Goal: Transaction & Acquisition: Purchase product/service

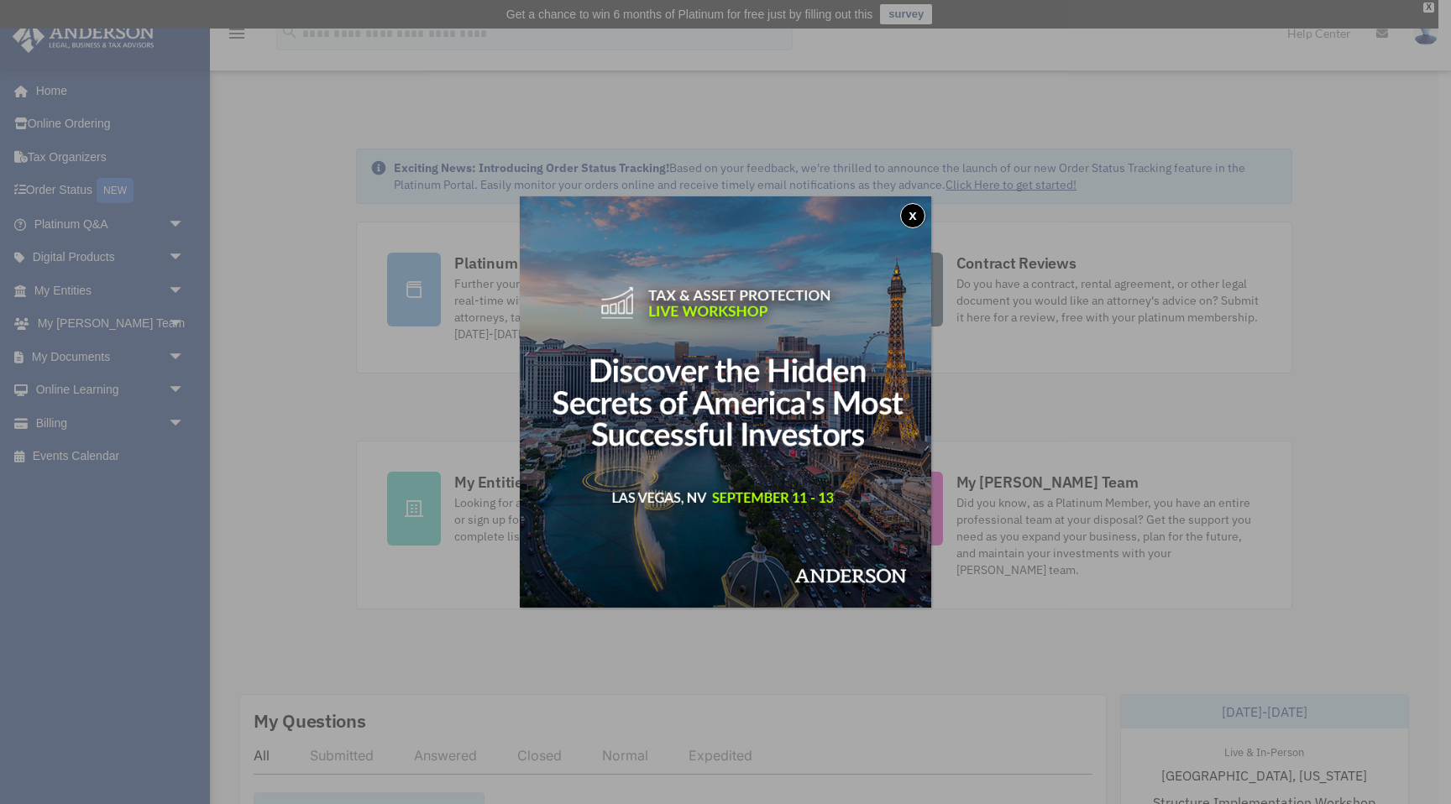
click at [29, 426] on div "x" at bounding box center [725, 402] width 1451 height 804
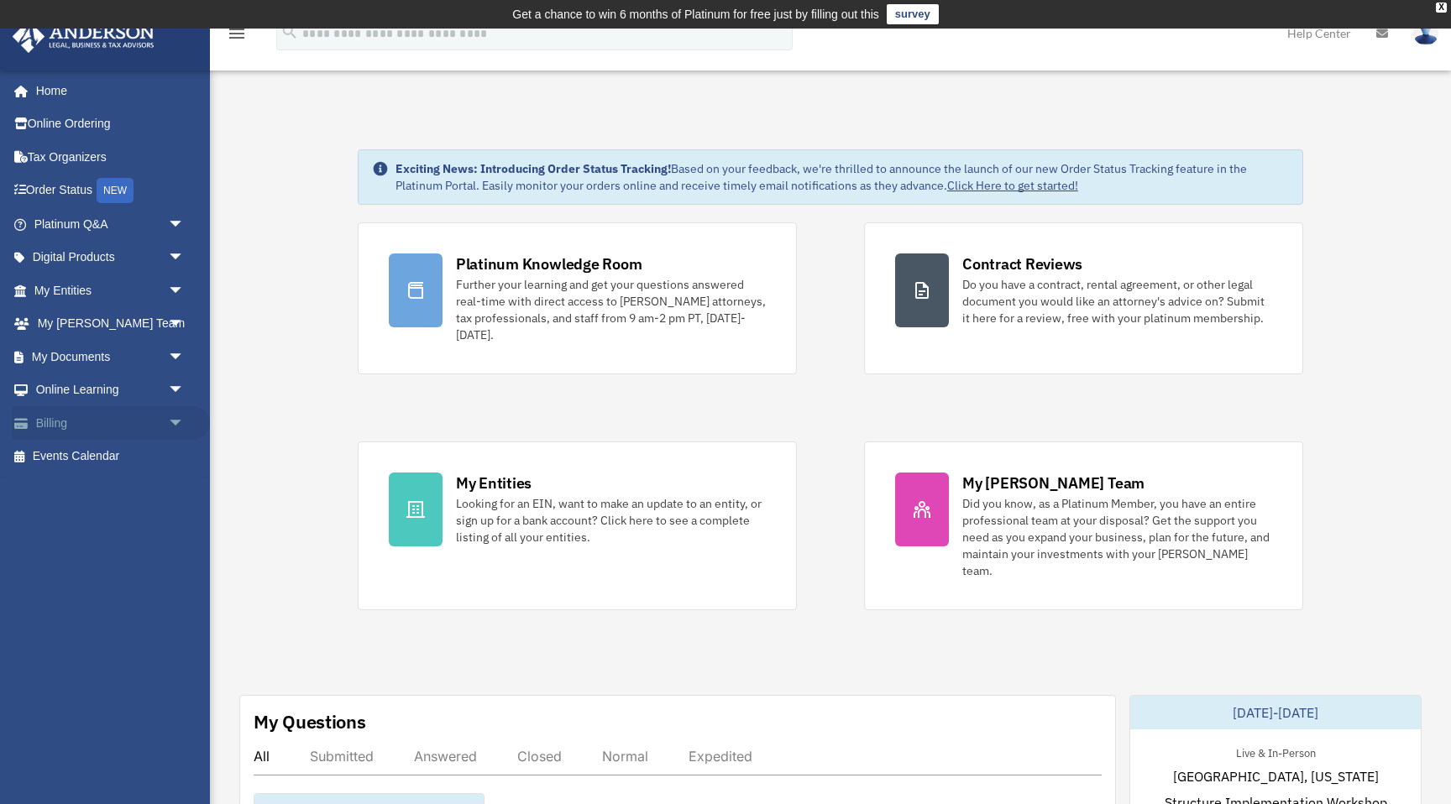
click at [49, 426] on link "Billing arrow_drop_down" at bounding box center [111, 423] width 198 height 34
click at [176, 418] on span "arrow_drop_down" at bounding box center [185, 423] width 34 height 34
click at [128, 459] on link "$ Open Invoices" at bounding box center [117, 457] width 186 height 34
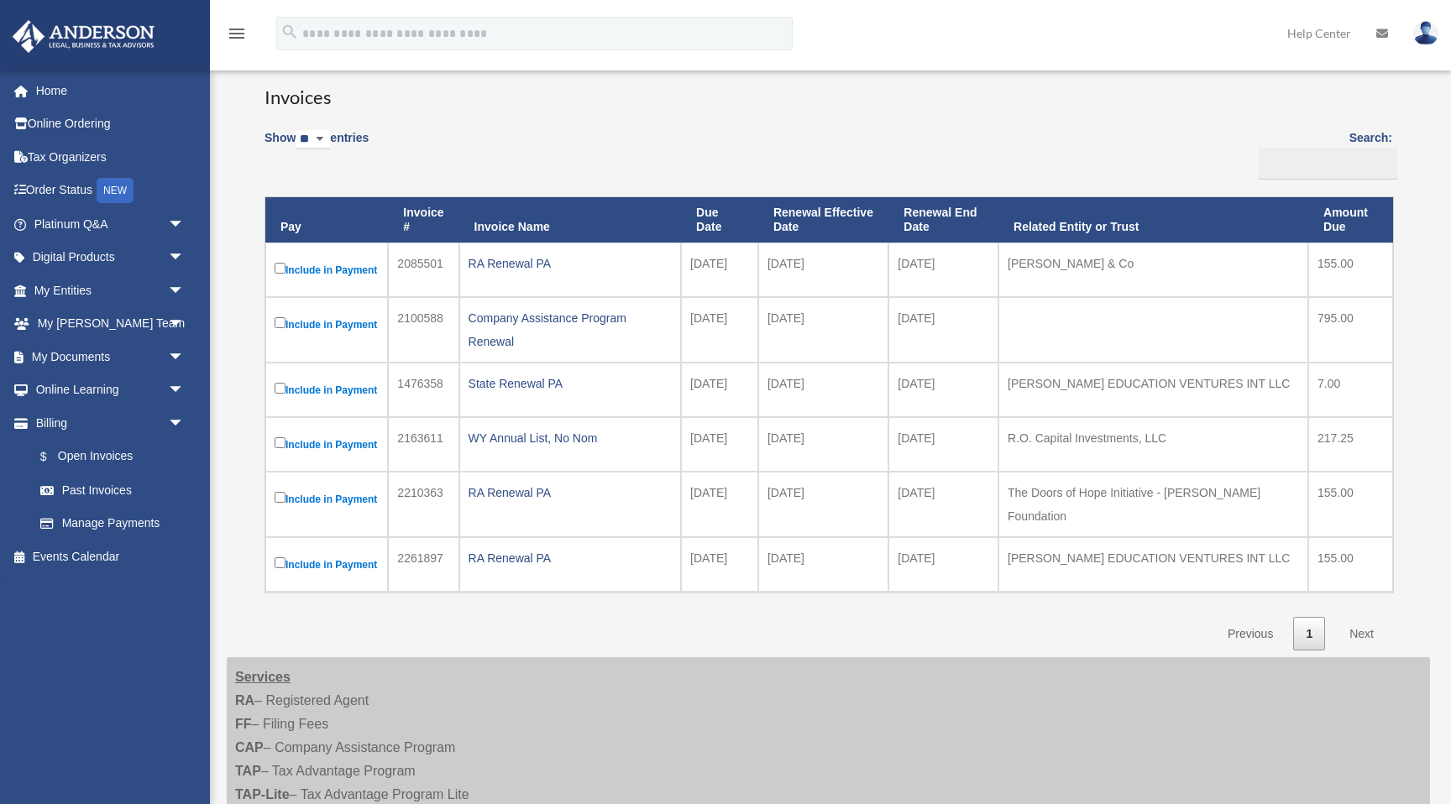
scroll to position [140, 0]
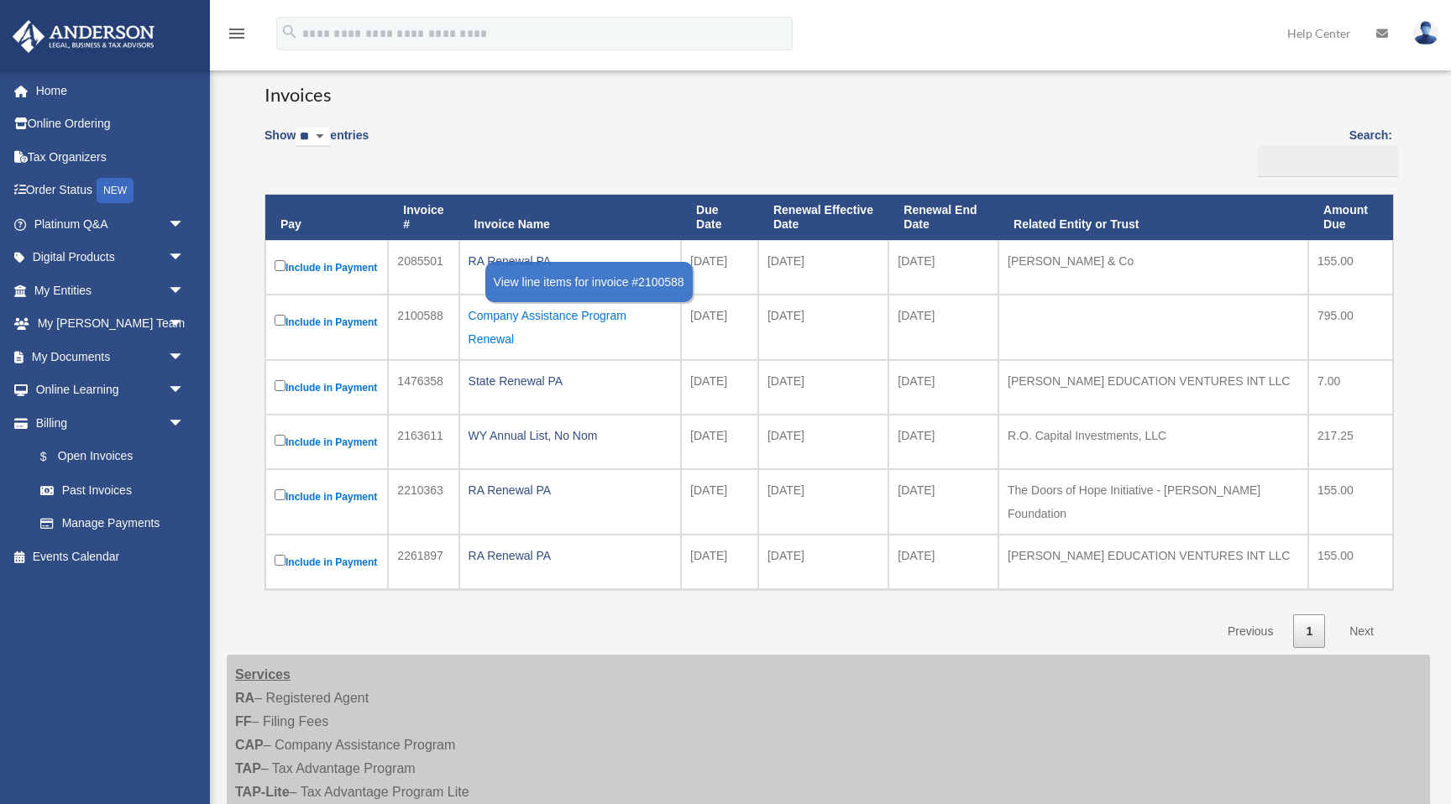
click at [548, 336] on div "Company Assistance Program Renewal" at bounding box center [571, 327] width 204 height 47
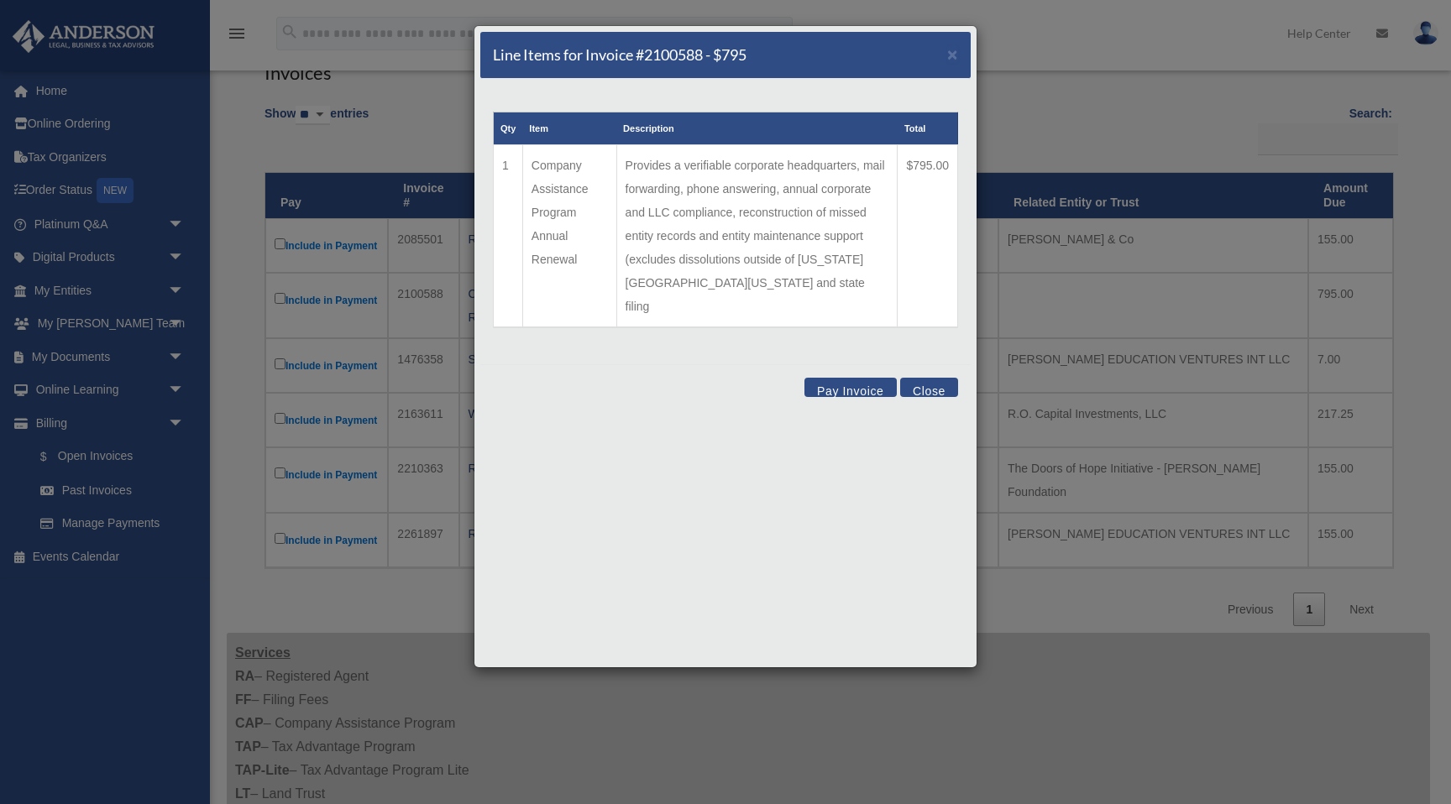
scroll to position [156, 0]
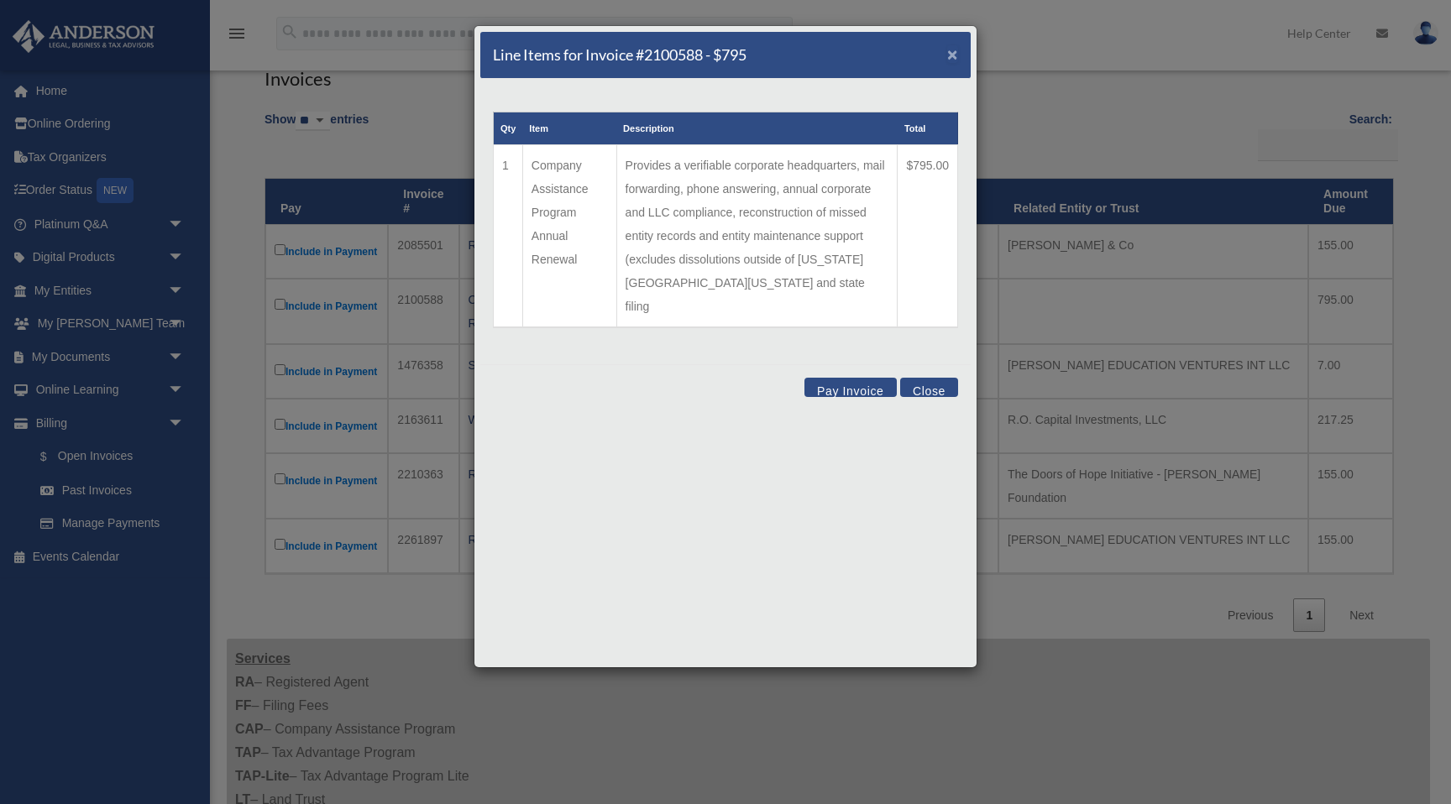
click at [953, 50] on span "×" at bounding box center [952, 54] width 11 height 19
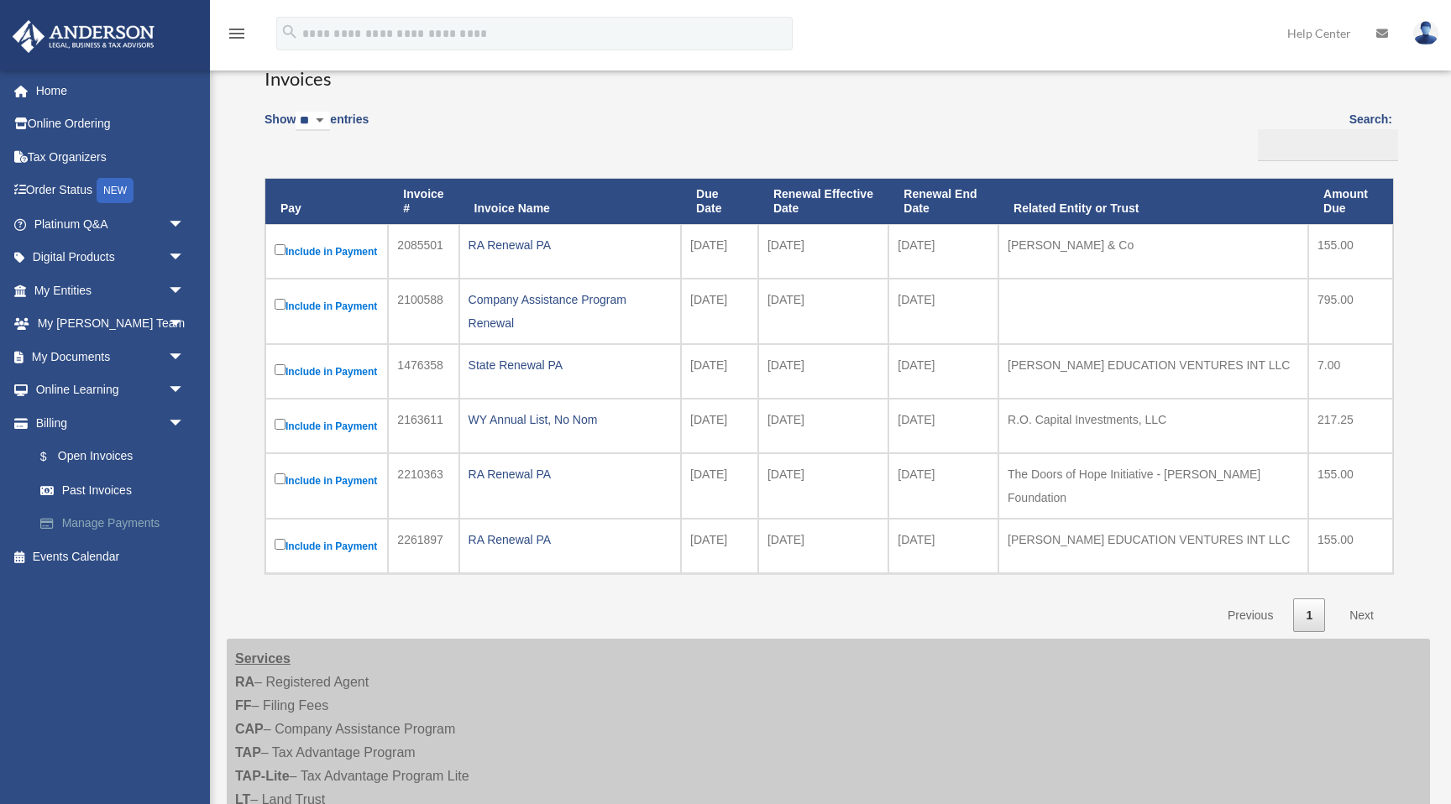
click at [146, 526] on link "Manage Payments" at bounding box center [117, 524] width 186 height 34
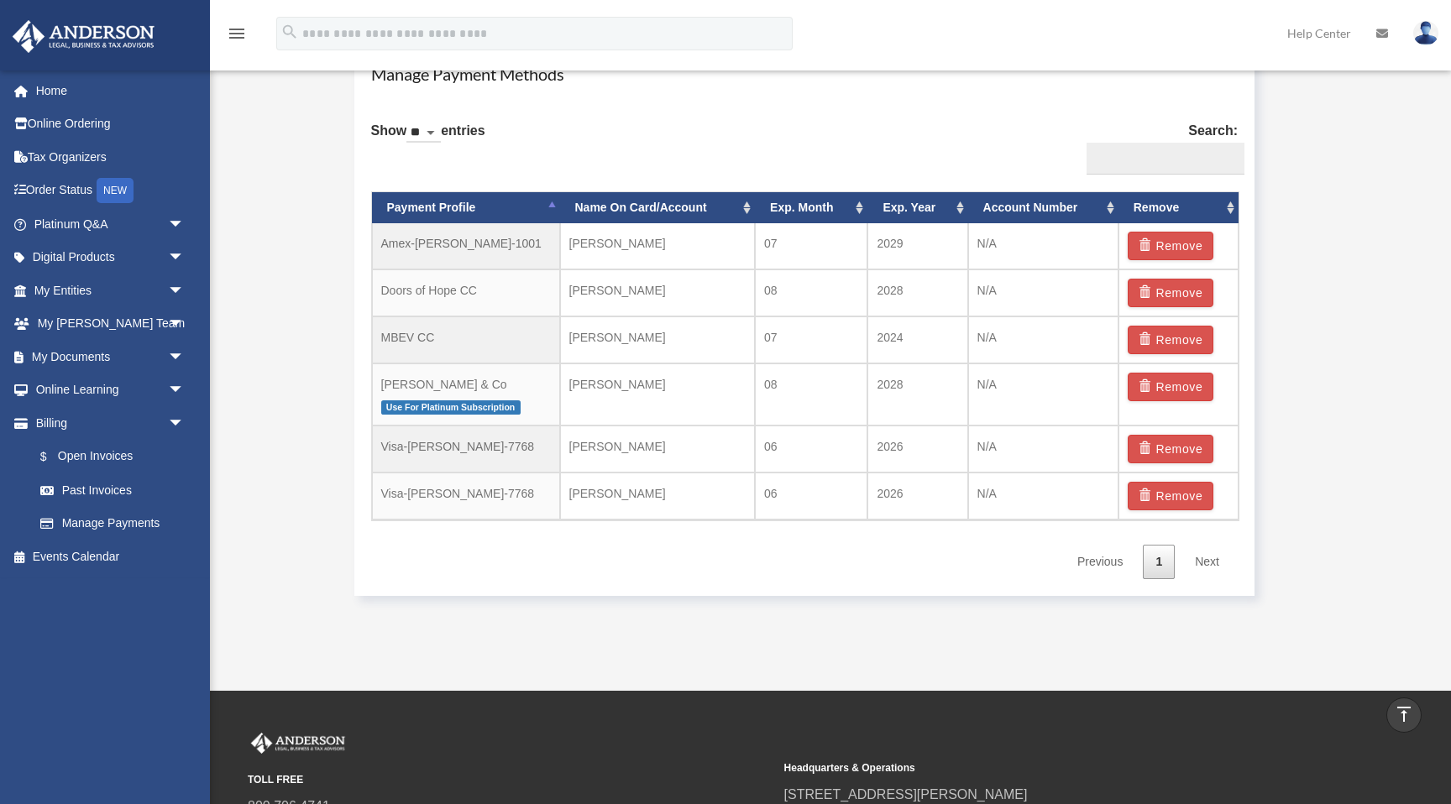
scroll to position [1072, 0]
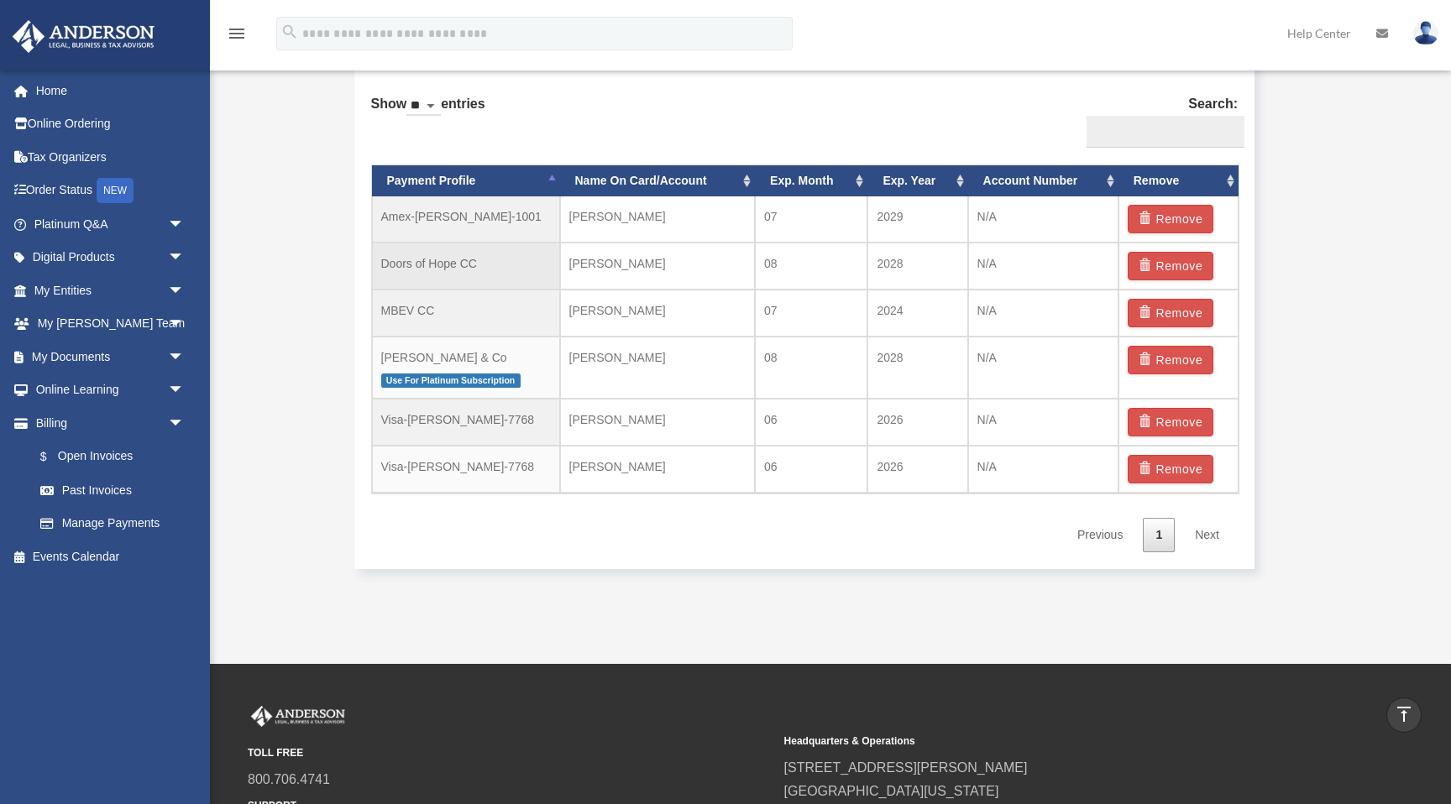
click at [455, 264] on td "Doors of Hope CC" at bounding box center [466, 266] width 188 height 47
click at [439, 355] on td "Morris Anthony & Co Use For Platinum Subscription" at bounding box center [466, 368] width 188 height 63
click at [618, 353] on td "Nadia Morris" at bounding box center [658, 368] width 196 height 63
click at [113, 457] on link "$ Open Invoices" at bounding box center [117, 457] width 186 height 34
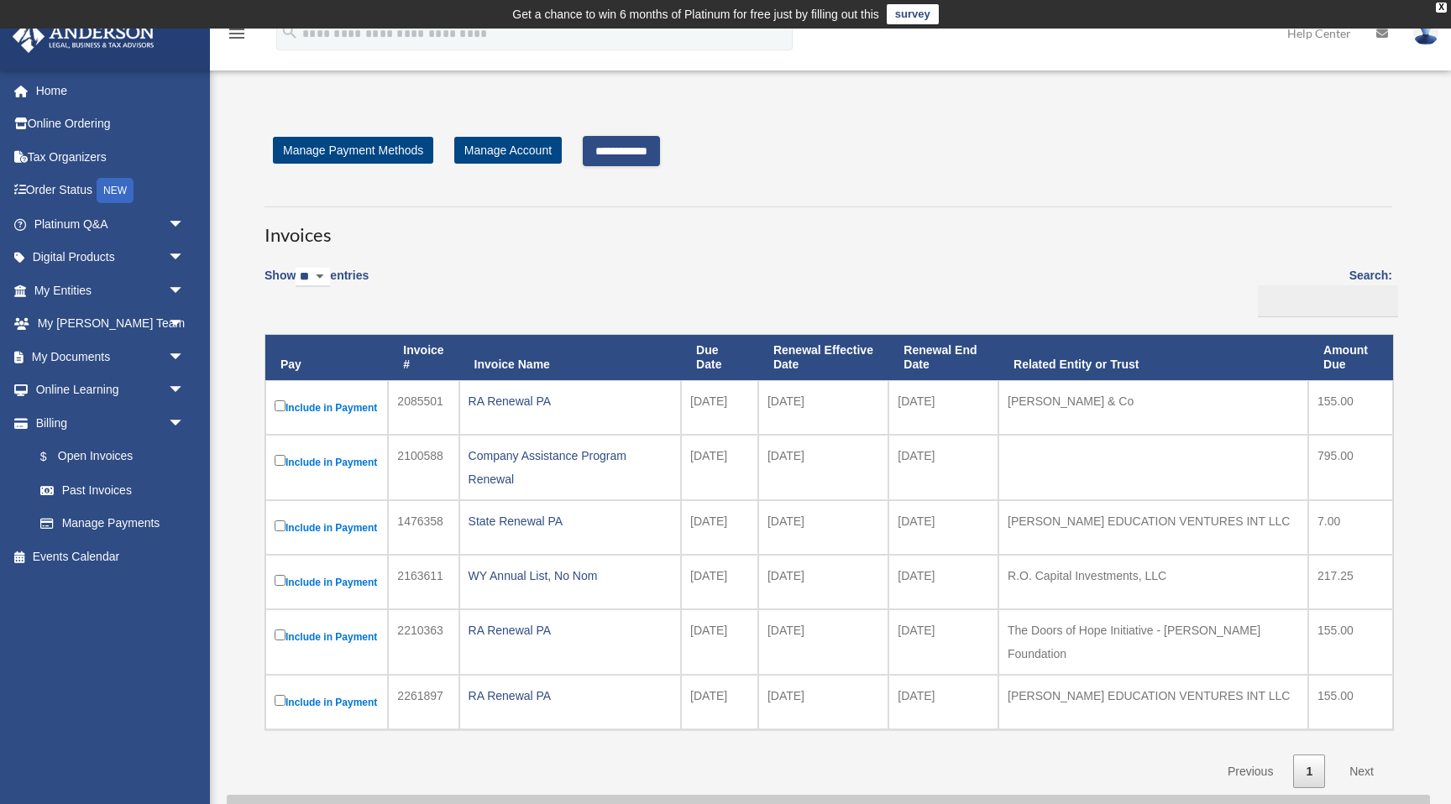
click at [660, 152] on input "**********" at bounding box center [621, 151] width 77 height 30
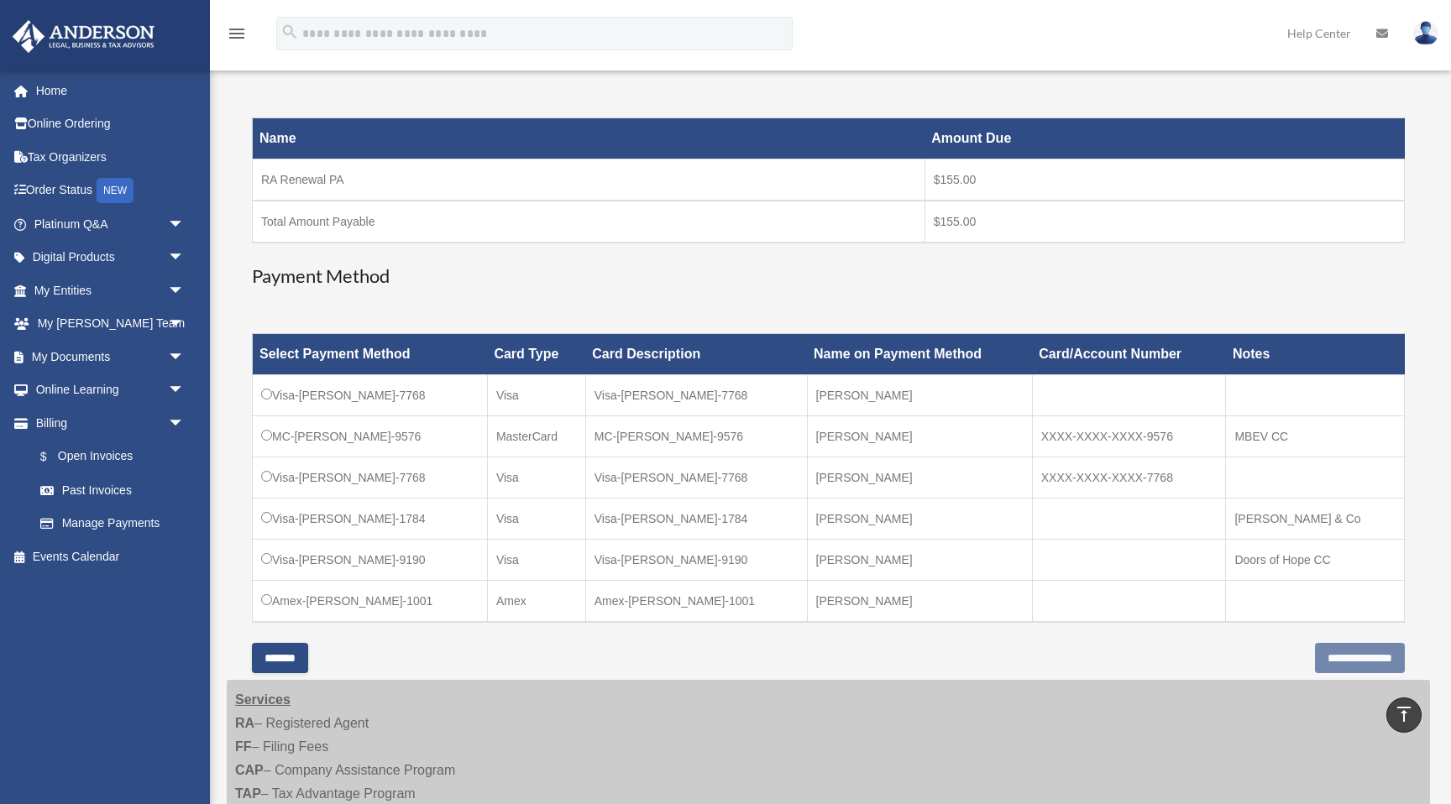
scroll to position [265, 0]
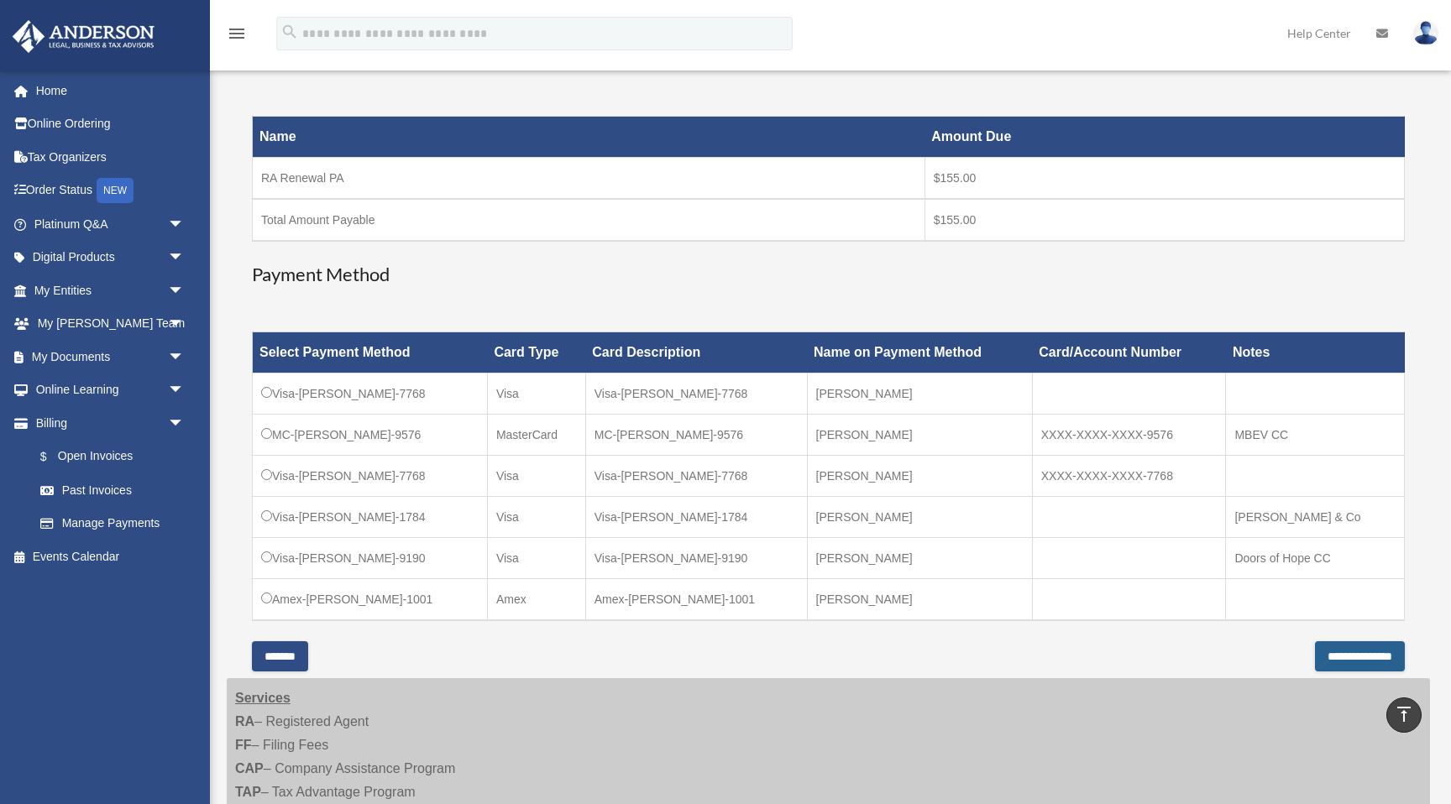
click at [1371, 664] on input "**********" at bounding box center [1360, 657] width 90 height 30
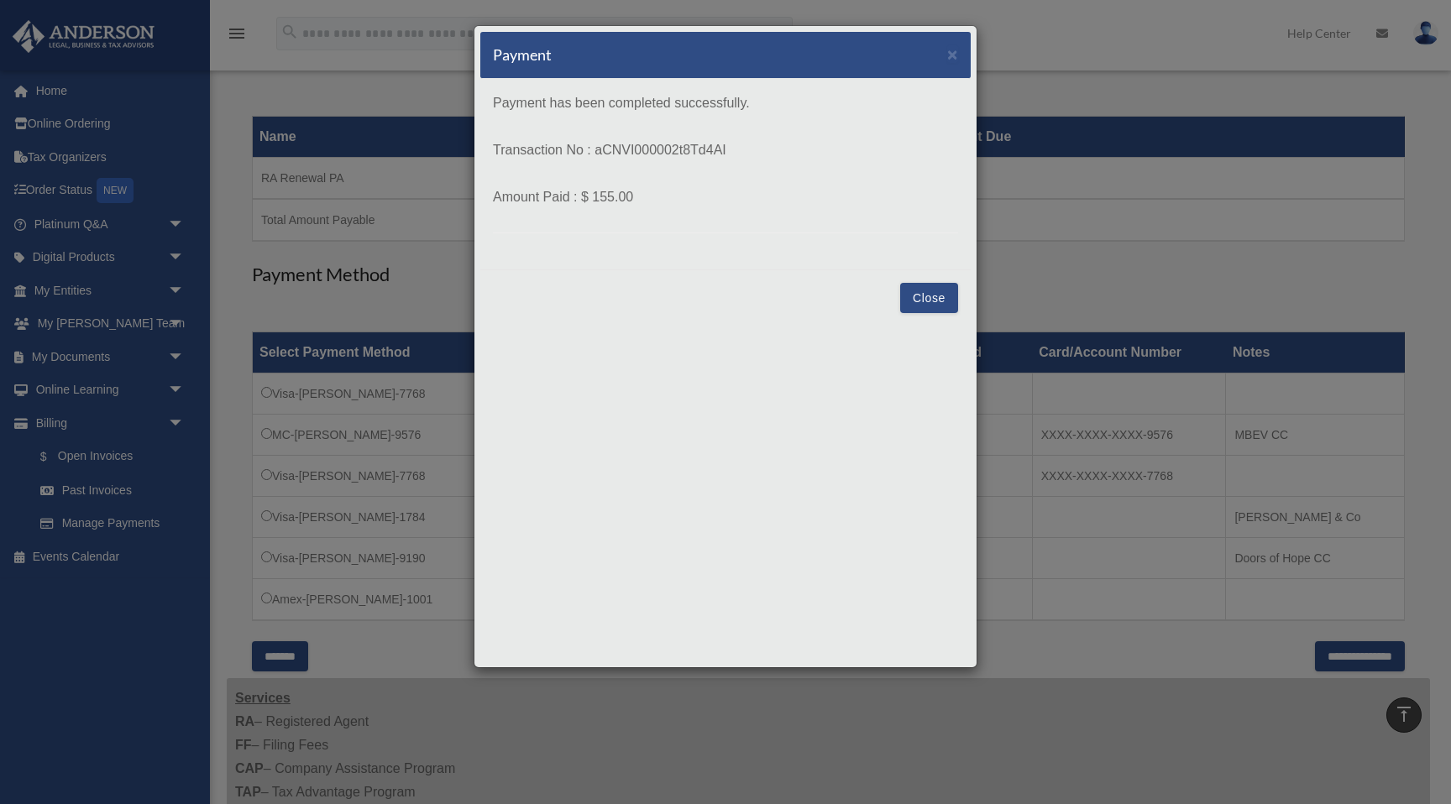
click at [927, 300] on button "Close" at bounding box center [929, 298] width 58 height 30
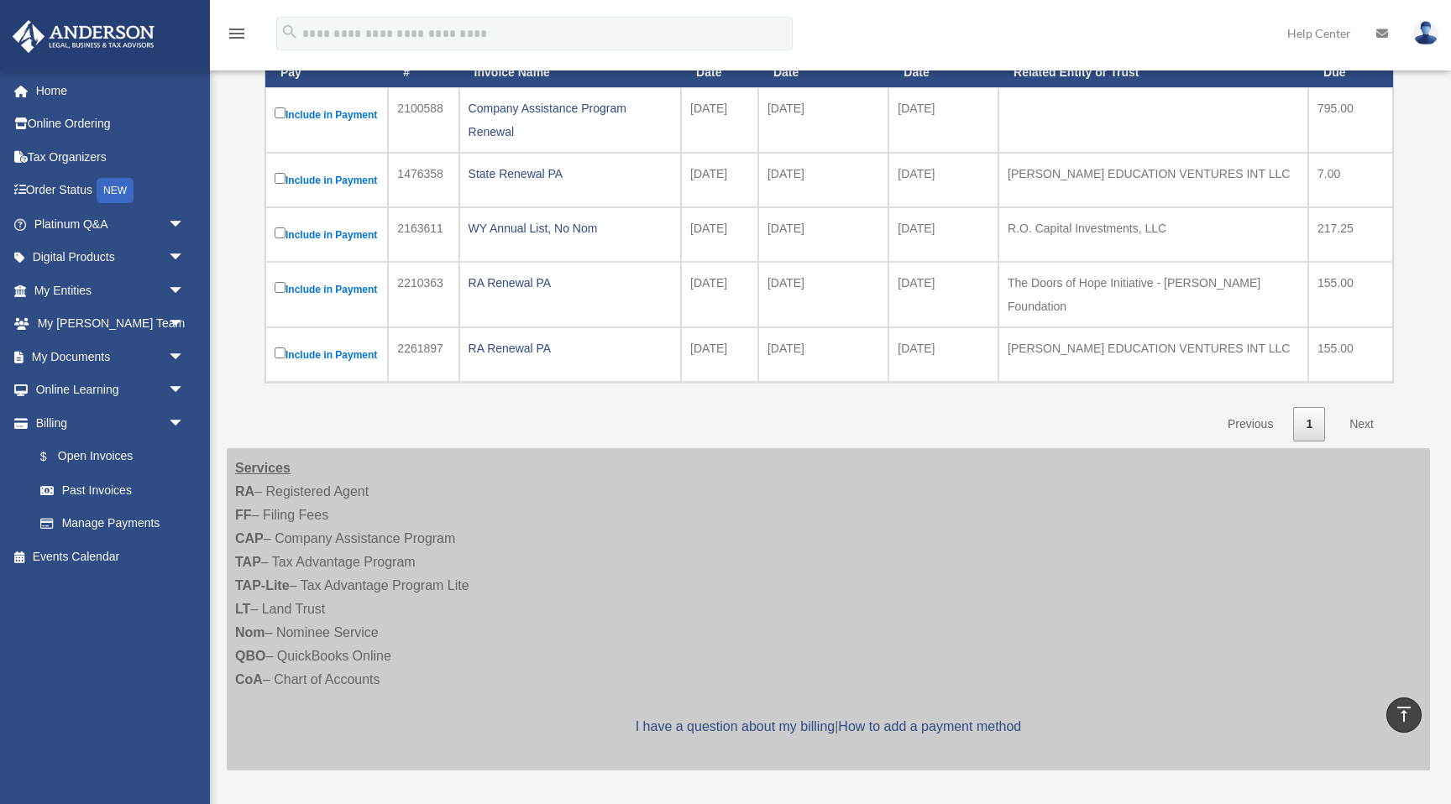
scroll to position [294, 0]
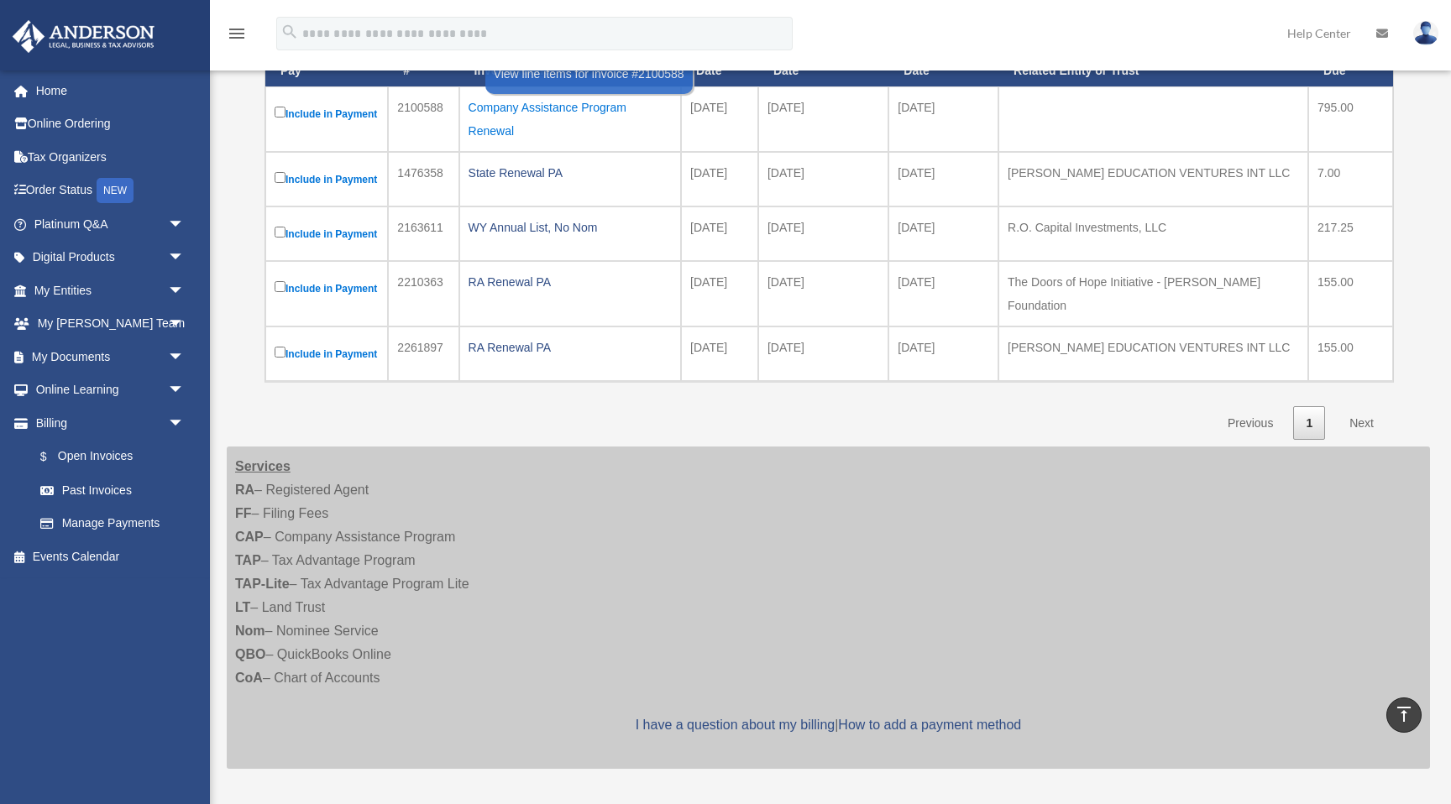
click at [609, 106] on div "Company Assistance Program Renewal" at bounding box center [571, 119] width 204 height 47
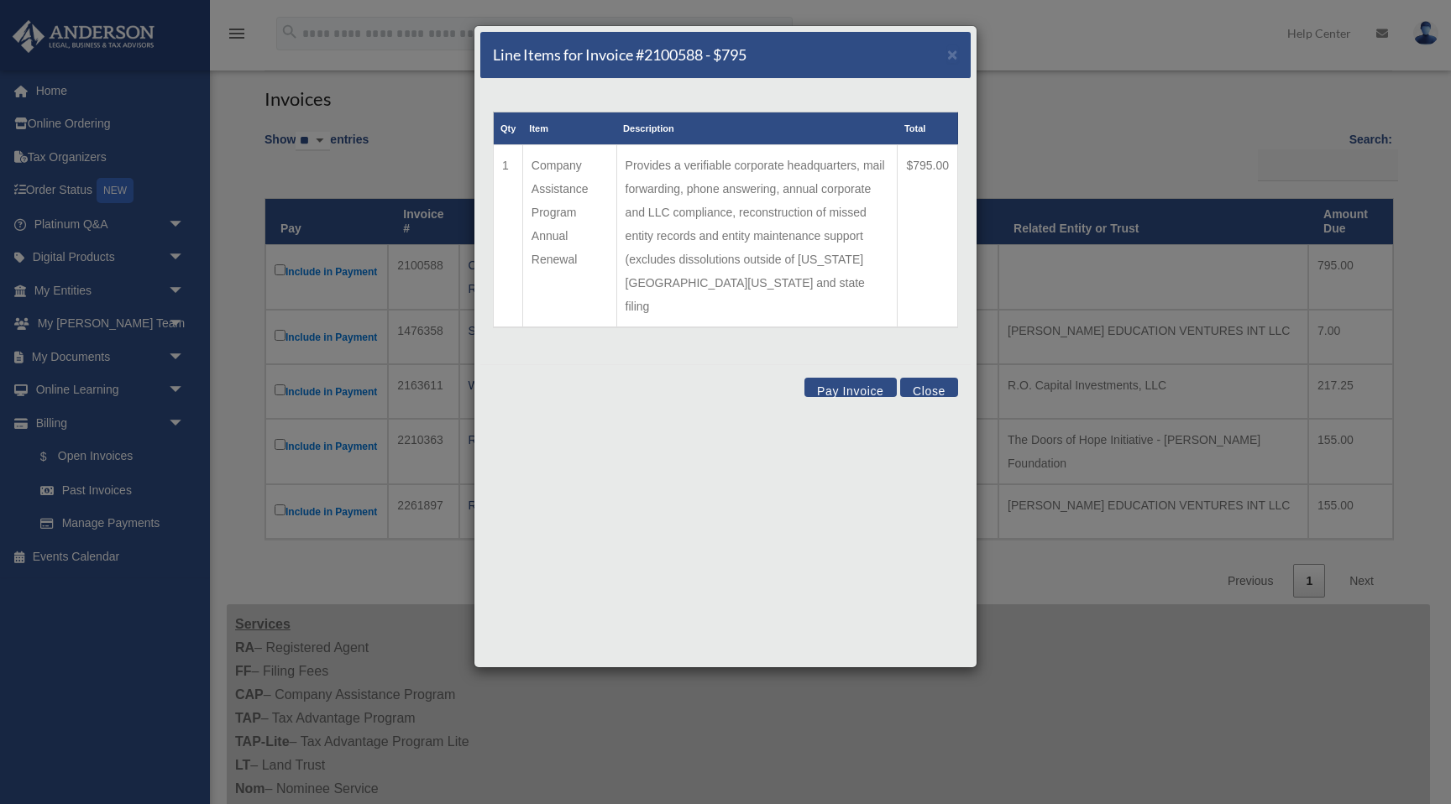
scroll to position [95, 0]
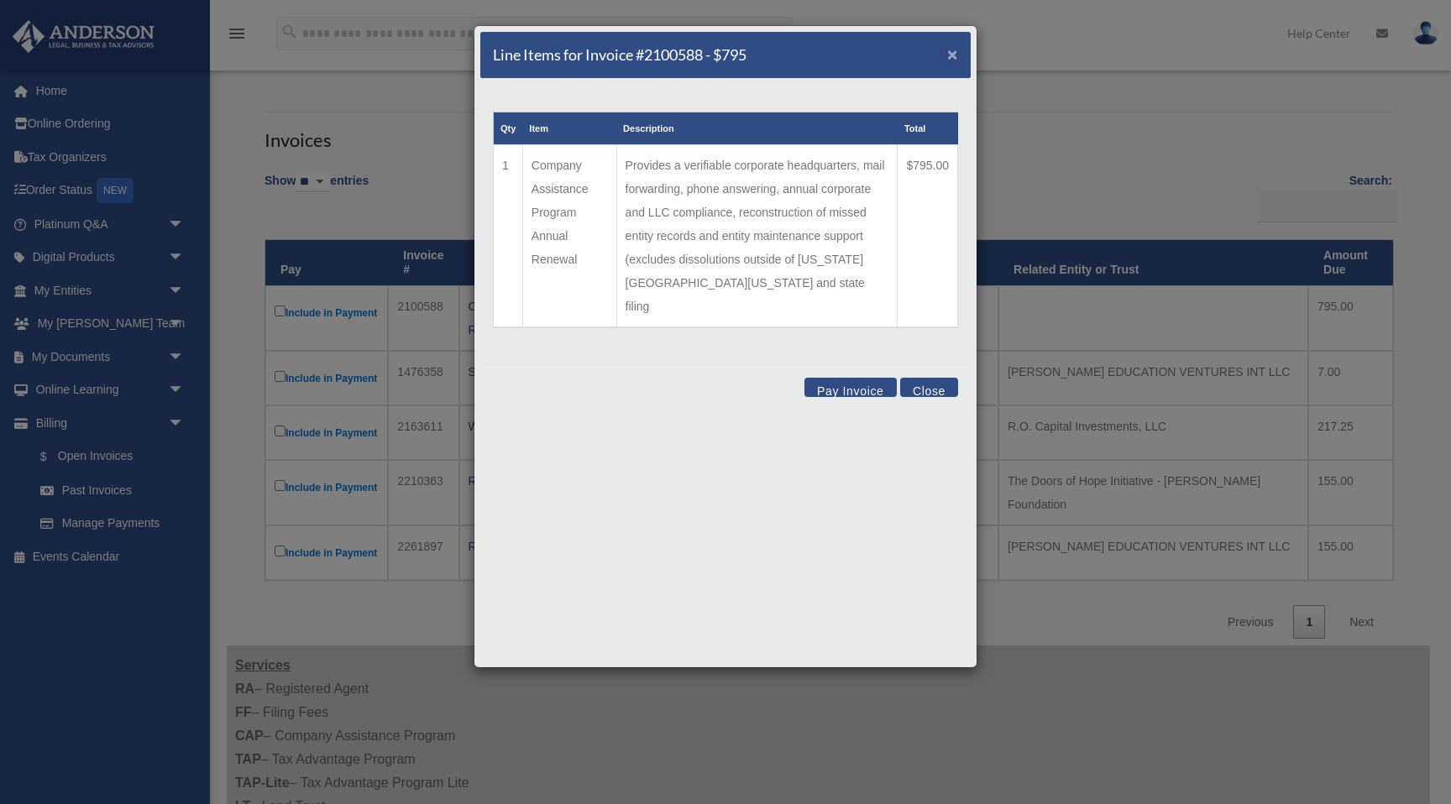
click at [957, 53] on span "×" at bounding box center [952, 54] width 11 height 19
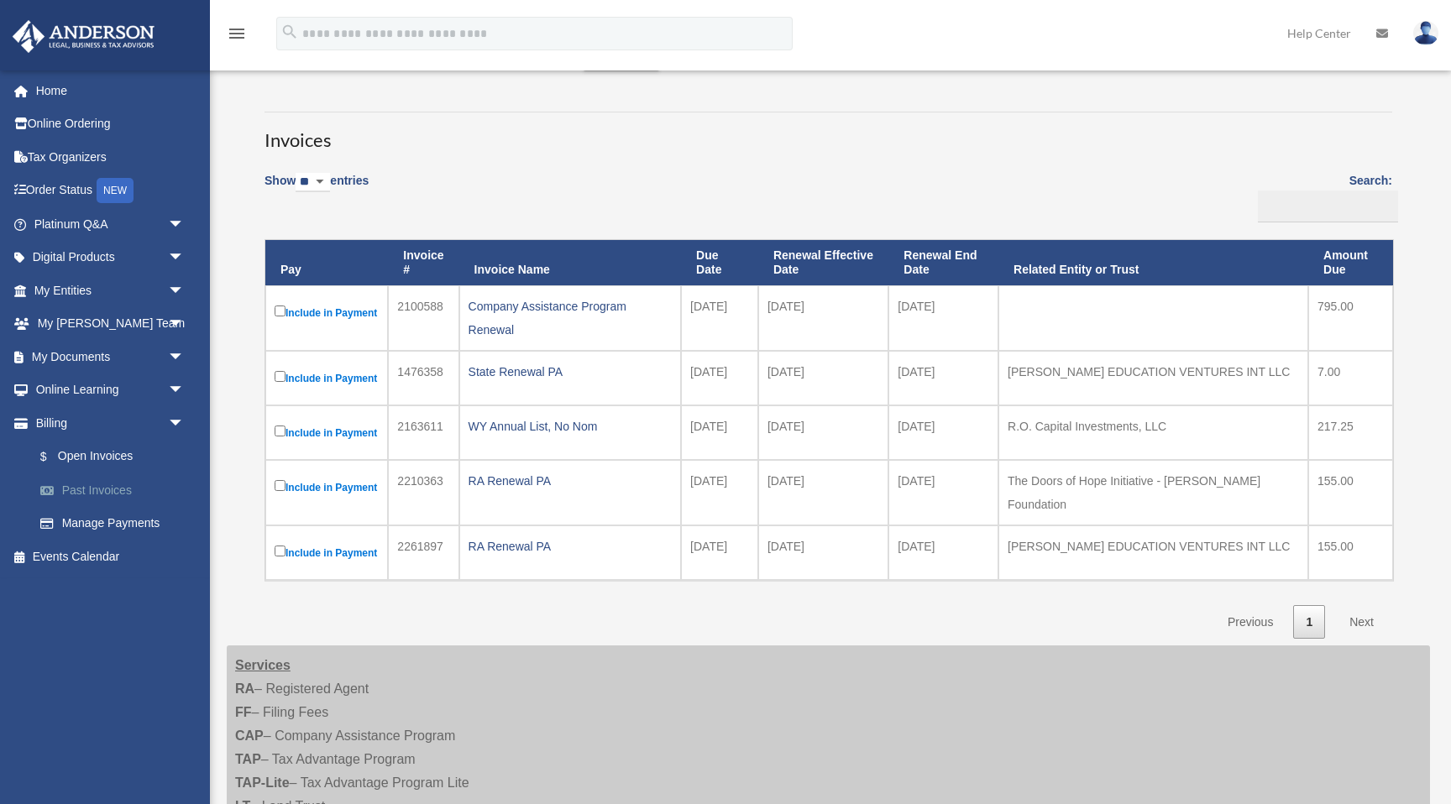
click at [90, 491] on link "Past Invoices" at bounding box center [117, 491] width 186 height 34
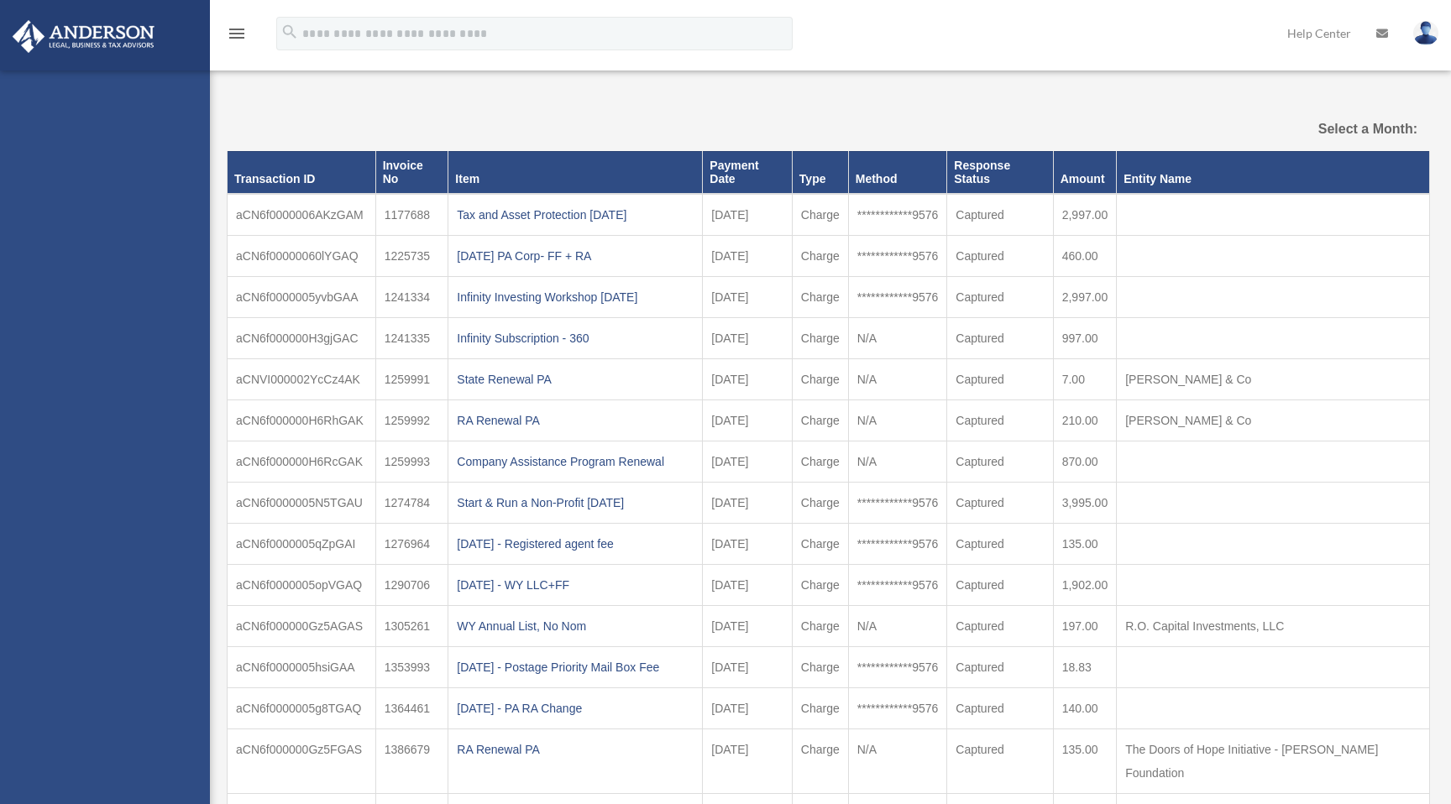
select select
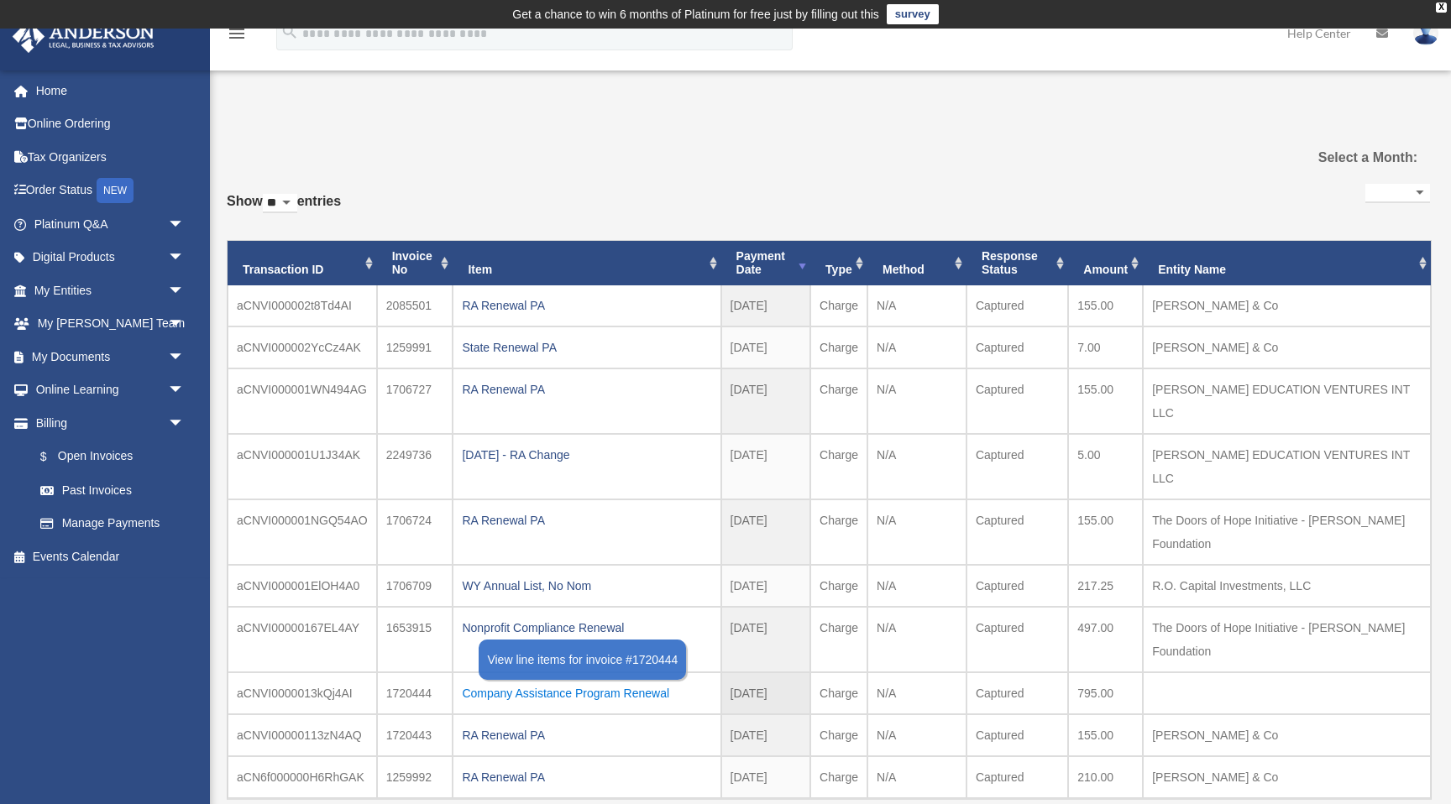
click at [649, 682] on div "Company Assistance Program Renewal" at bounding box center [586, 694] width 249 height 24
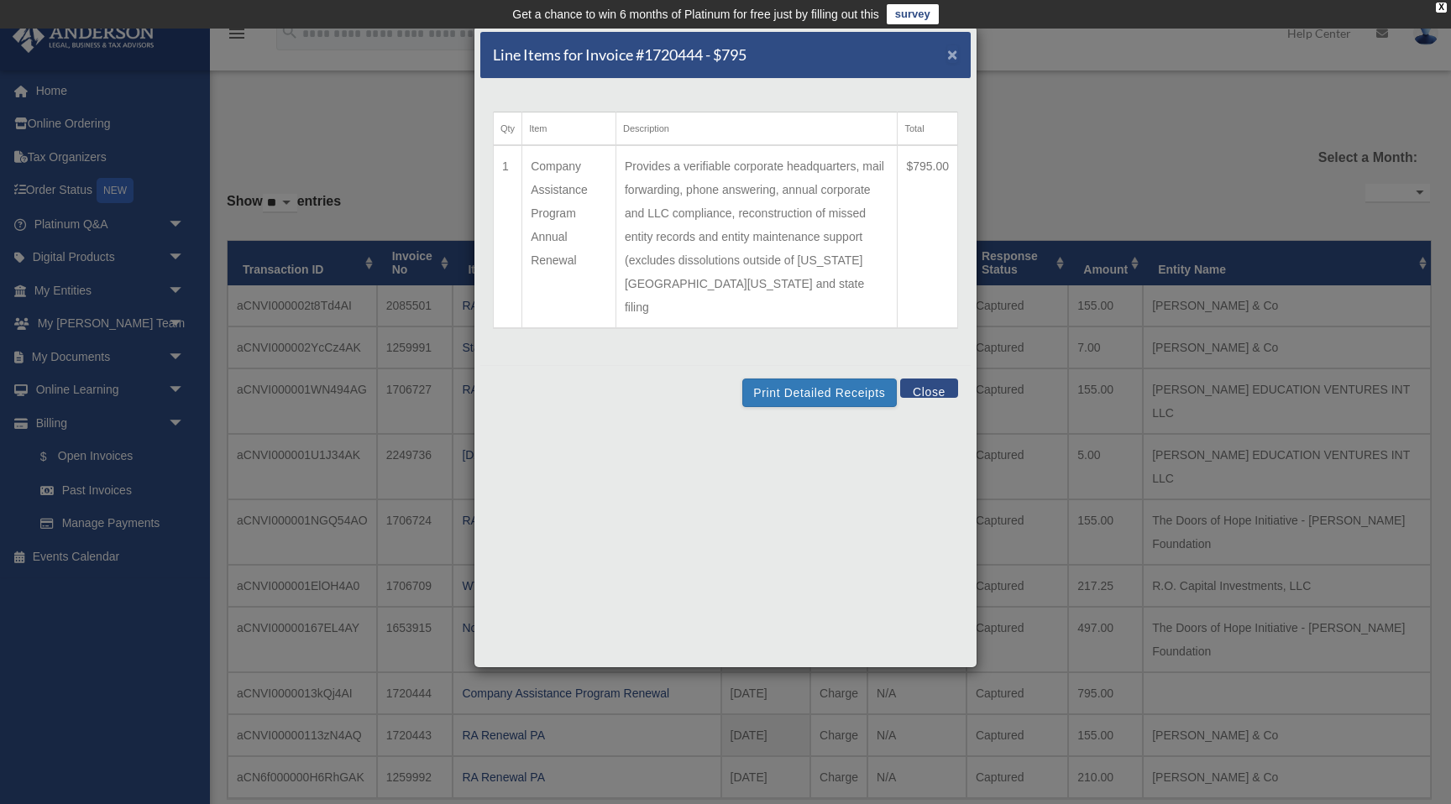
click at [956, 64] on span "×" at bounding box center [952, 54] width 11 height 19
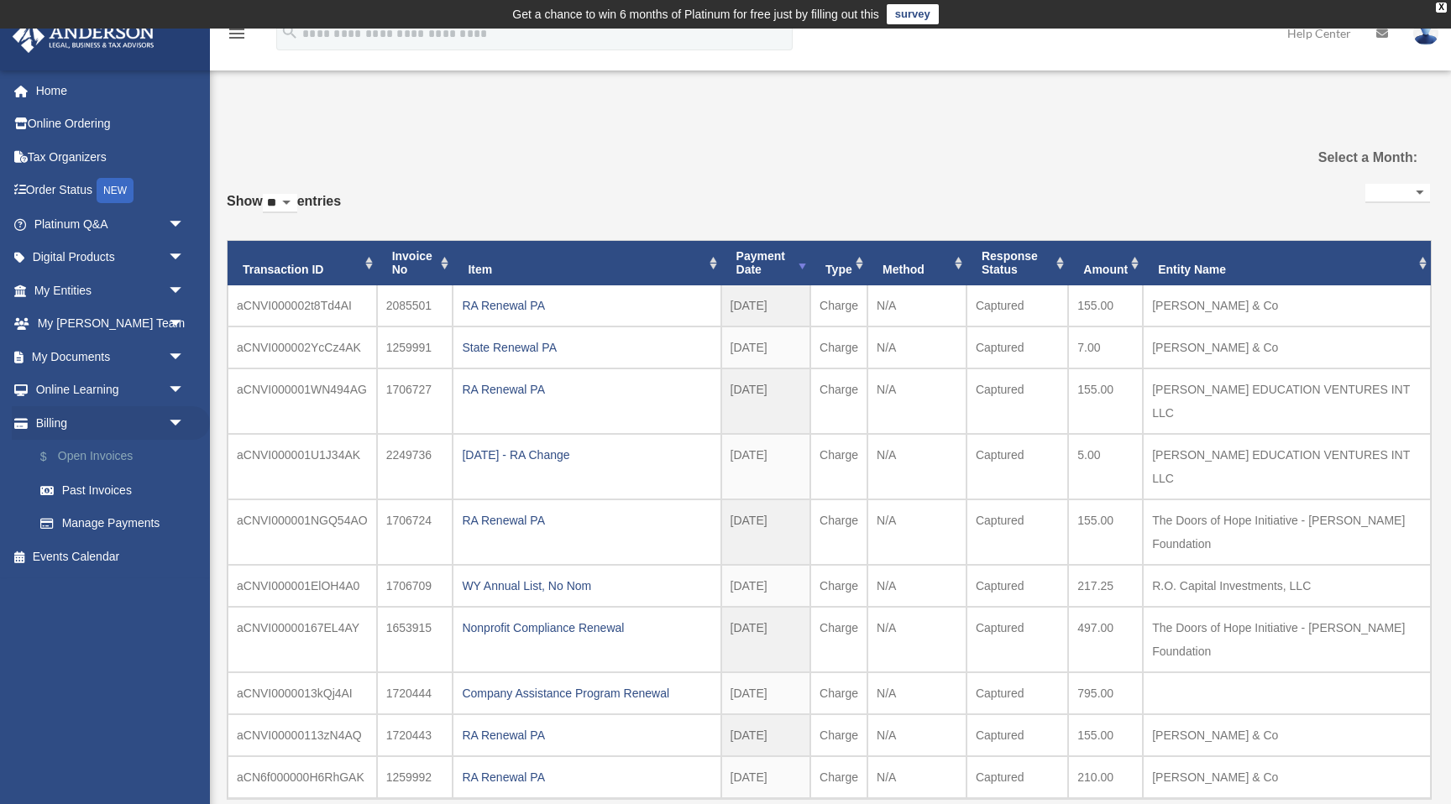
click at [127, 462] on link "$ Open Invoices" at bounding box center [117, 457] width 186 height 34
click at [128, 453] on link "$ Open Invoices" at bounding box center [117, 457] width 186 height 34
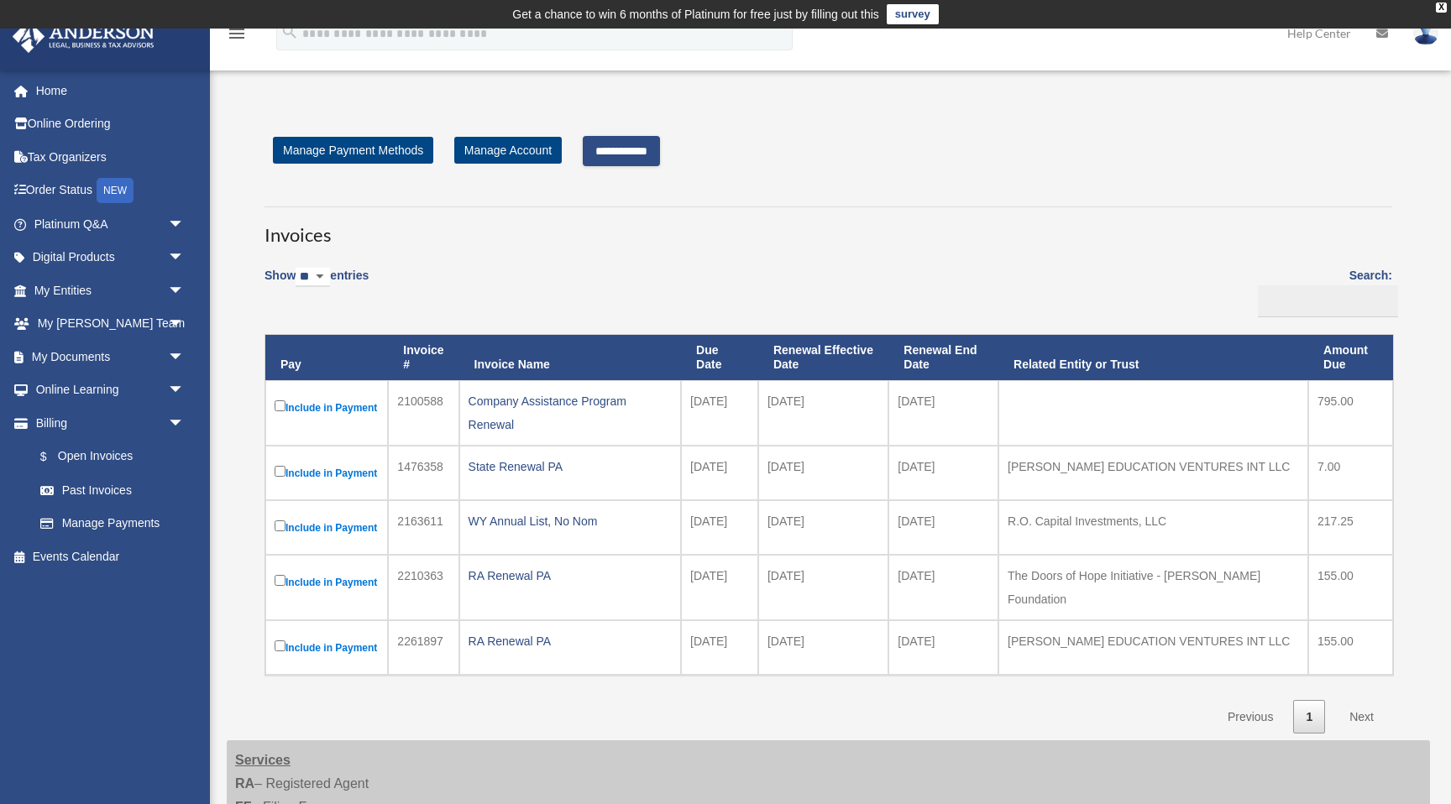
click at [660, 155] on input "**********" at bounding box center [621, 151] width 77 height 30
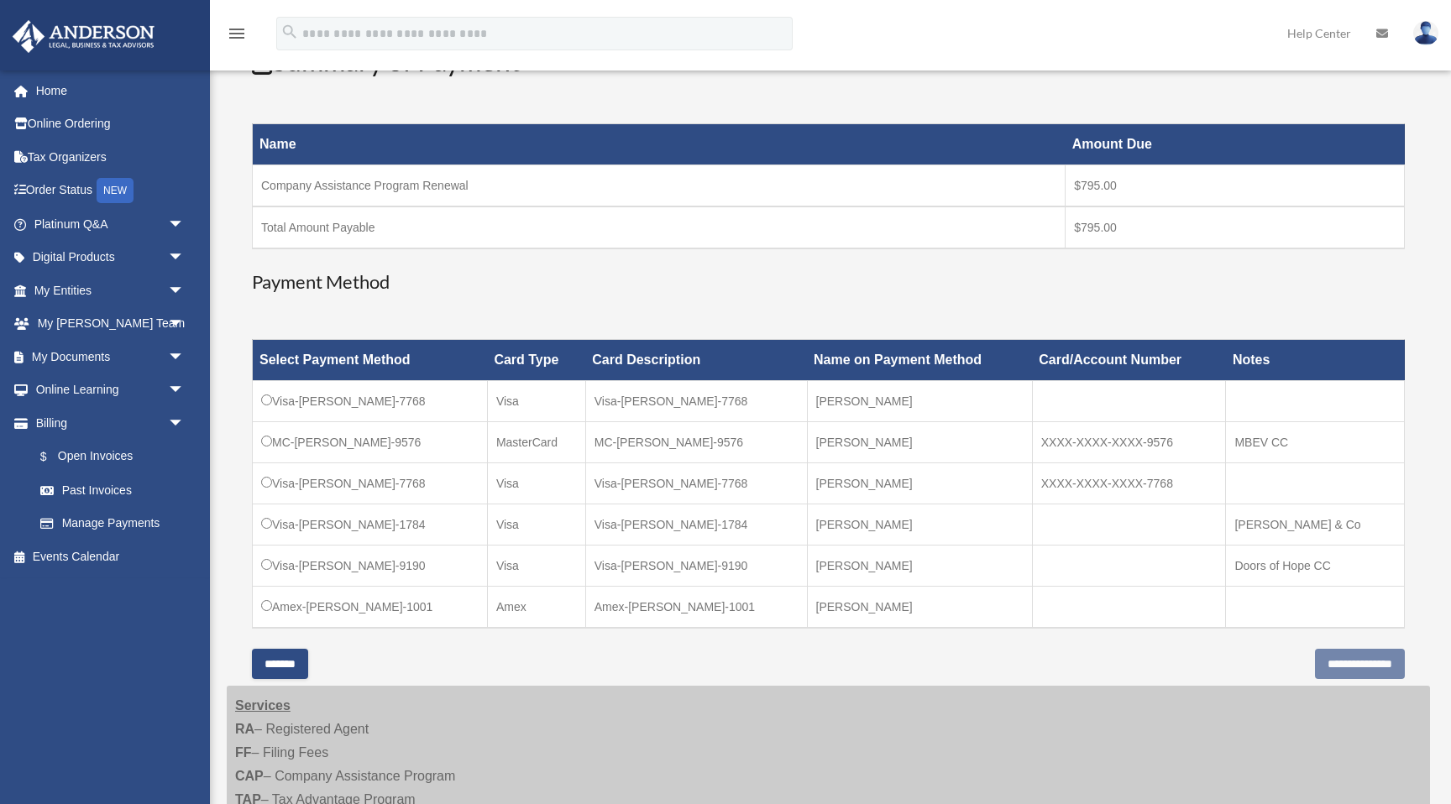
scroll to position [263, 0]
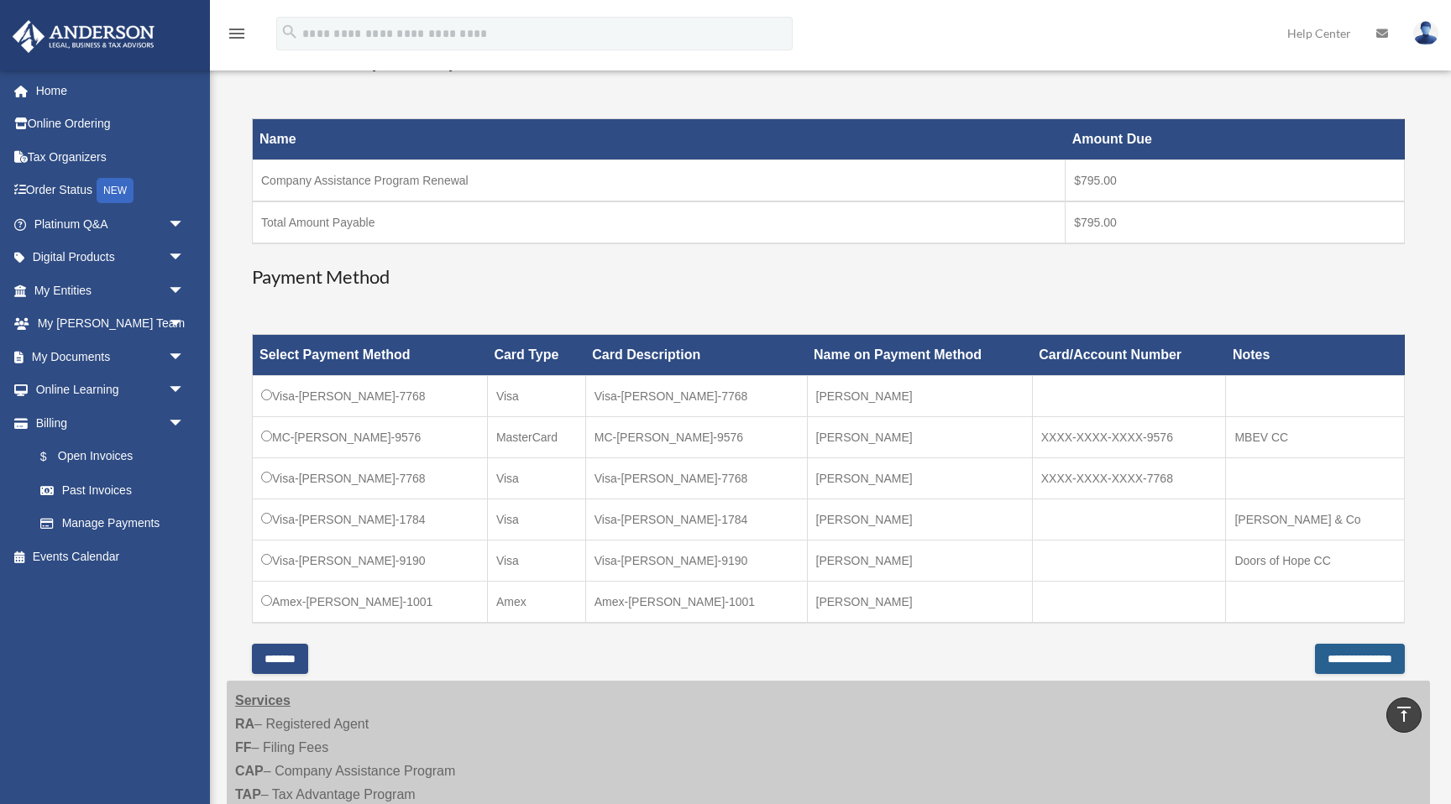
click at [1318, 659] on input "**********" at bounding box center [1360, 659] width 90 height 30
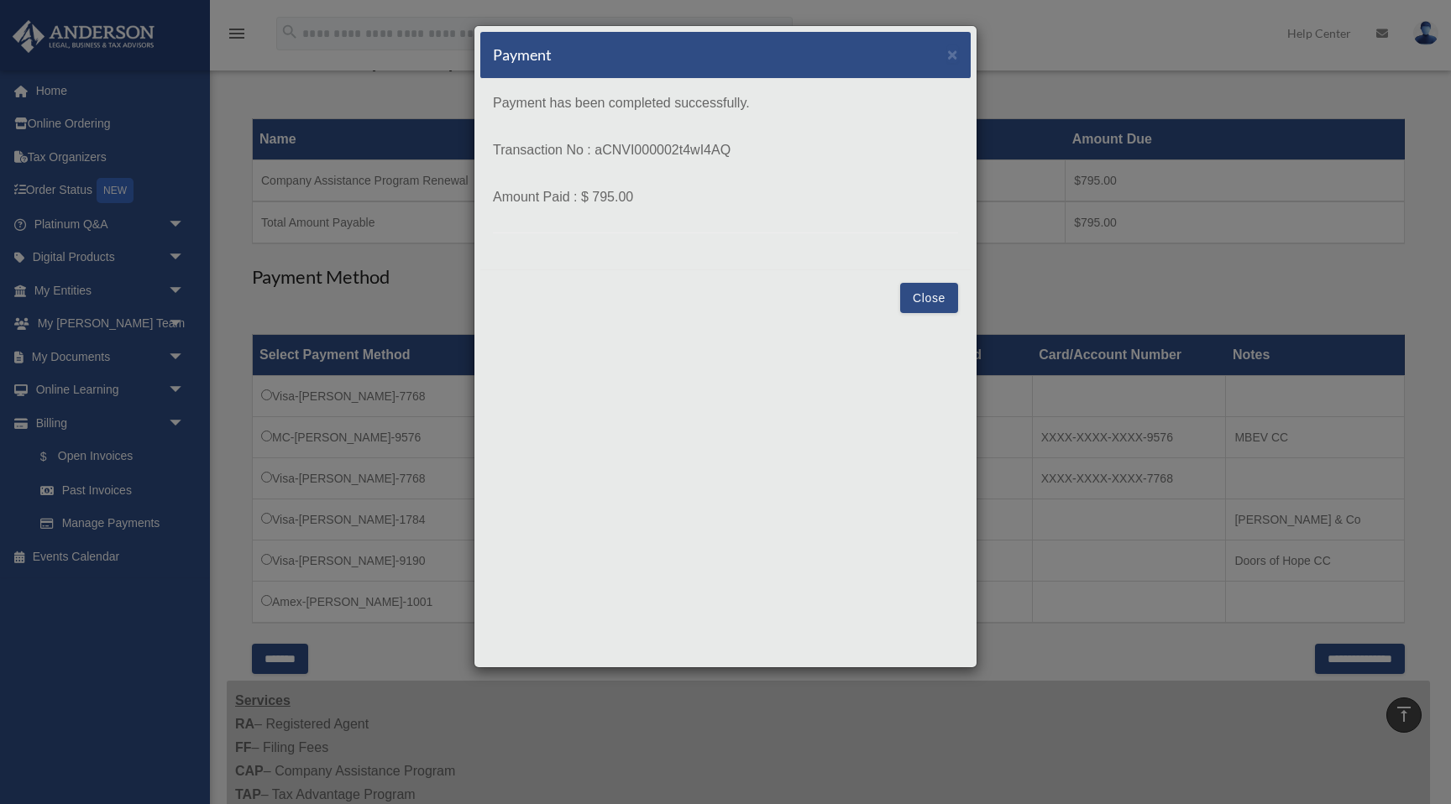
click at [938, 296] on button "Close" at bounding box center [929, 298] width 58 height 30
